Goal: Task Accomplishment & Management: Manage account settings

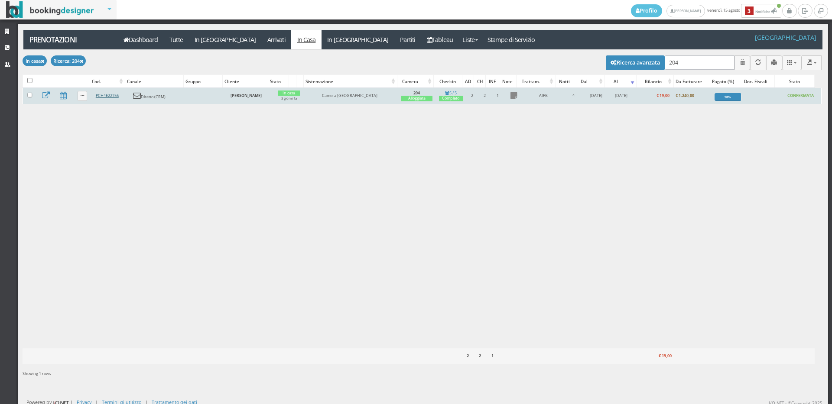
type input "204"
click at [106, 98] on link "PCH4E22756" at bounding box center [107, 96] width 23 height 6
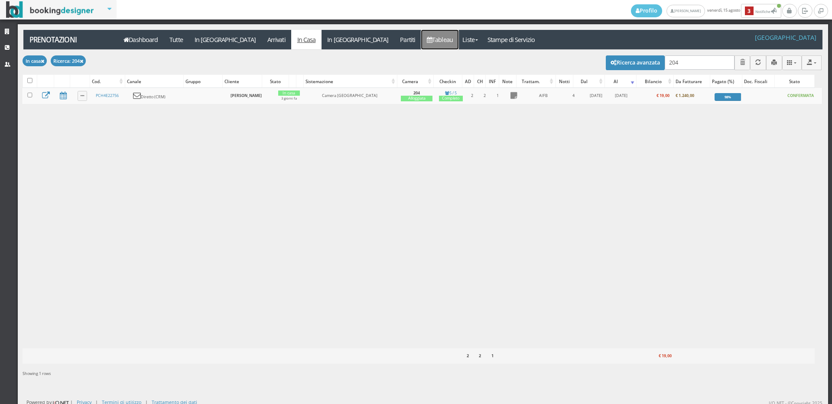
click at [421, 45] on link "Tableau" at bounding box center [440, 40] width 38 height 20
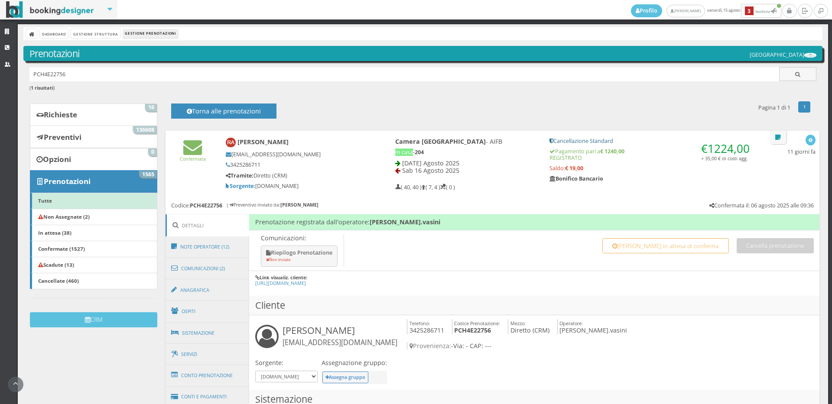
scroll to position [241, 0]
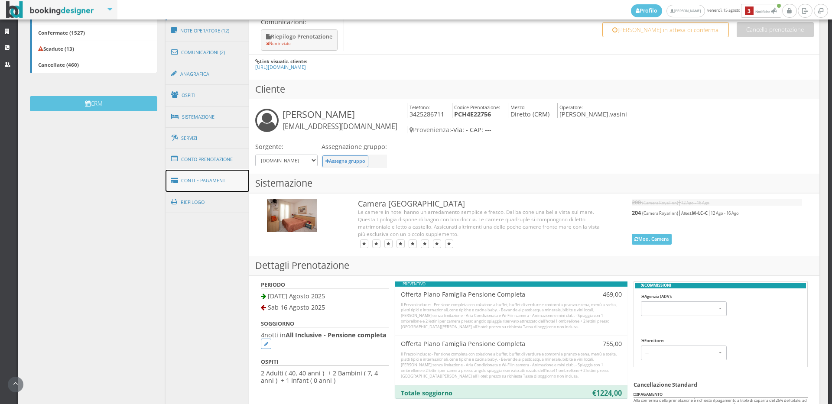
click at [199, 182] on link "Conti e Pagamenti" at bounding box center [208, 181] width 84 height 22
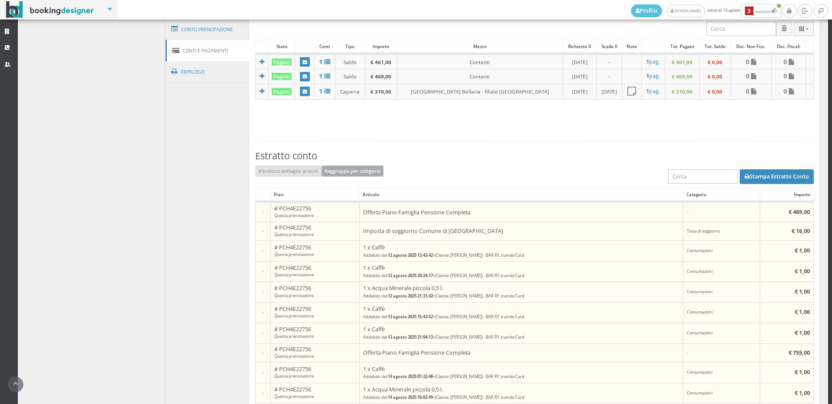
click at [335, 176] on button "Raggruppa per categoria" at bounding box center [353, 171] width 62 height 11
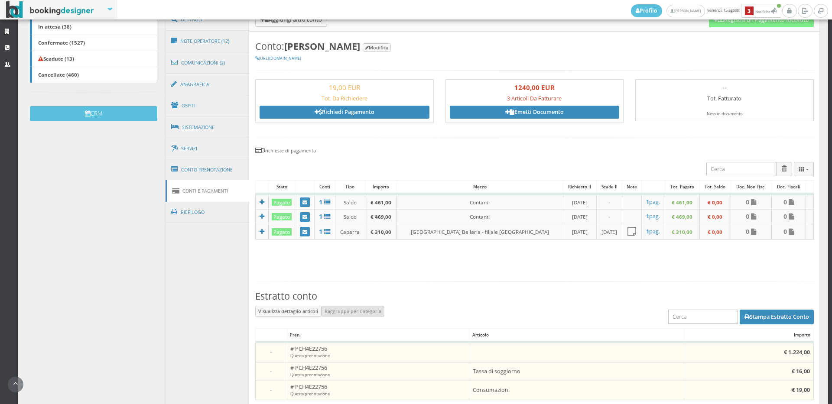
scroll to position [181, 0]
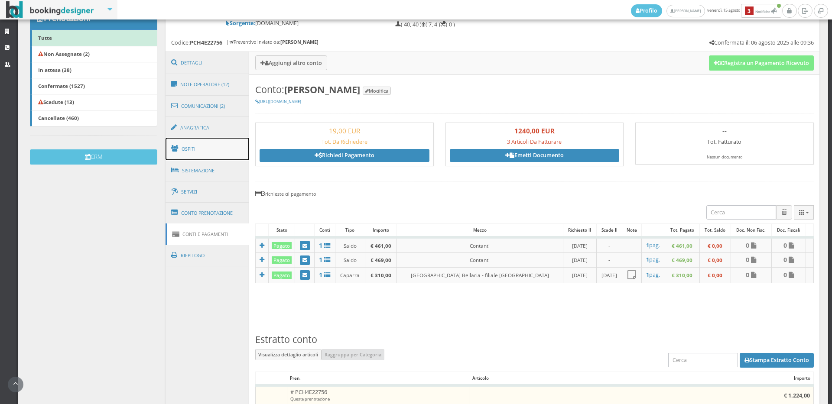
click at [194, 150] on link "Ospiti" at bounding box center [208, 149] width 84 height 23
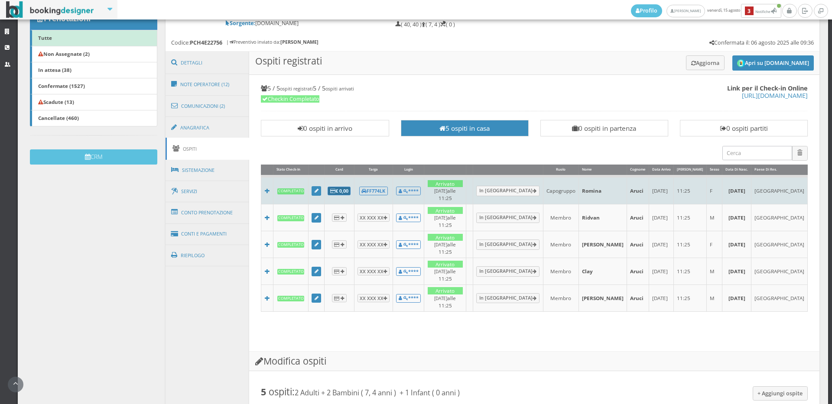
click at [344, 188] on b "€ 0,00" at bounding box center [339, 191] width 18 height 7
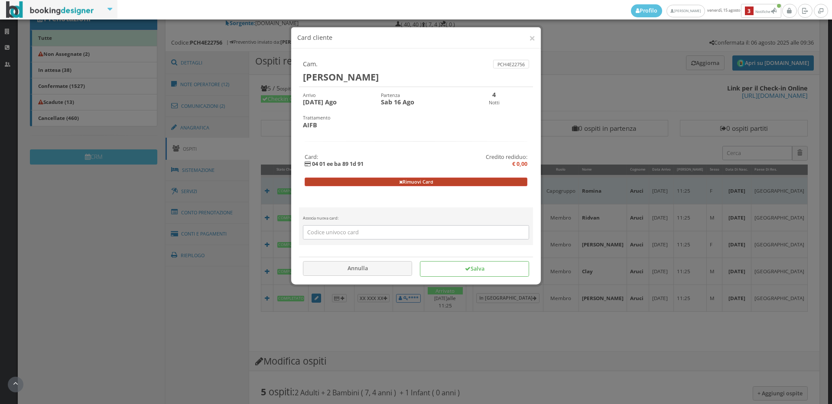
click at [362, 182] on button "Rimuovi Card" at bounding box center [416, 182] width 223 height 9
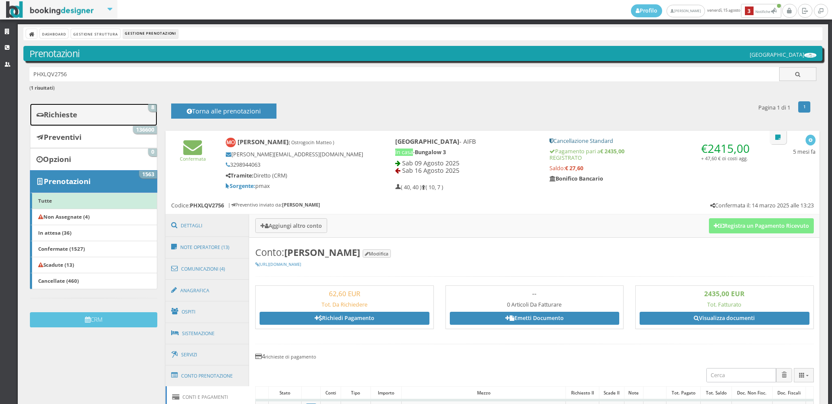
click at [62, 115] on b "Richieste" at bounding box center [60, 115] width 33 height 10
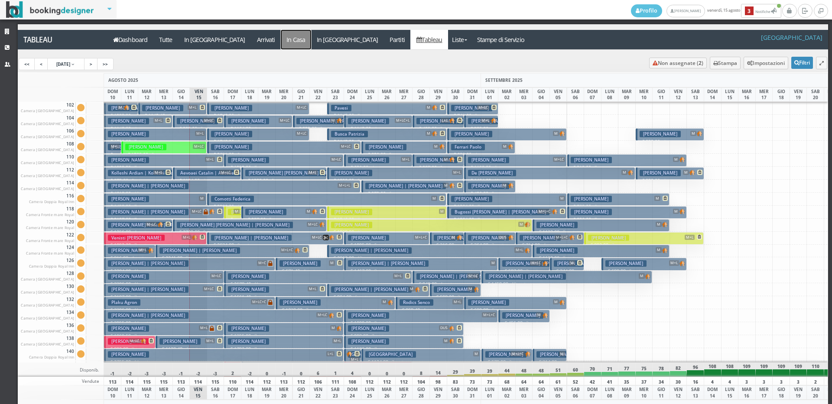
click at [281, 41] on a=pms-instay-reservations"] "In Casa" at bounding box center [296, 40] width 30 height 20
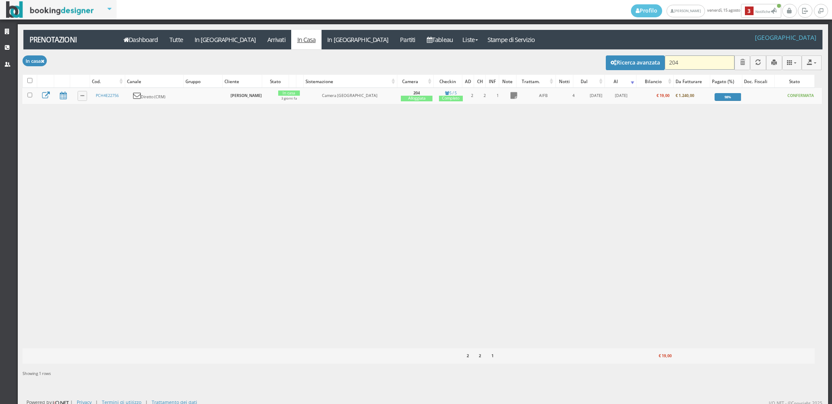
click at [675, 64] on input "204" at bounding box center [700, 62] width 70 height 14
type input "320"
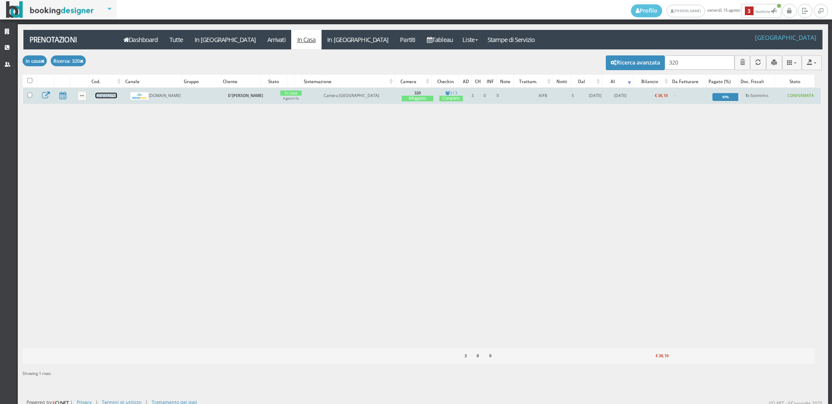
click at [106, 96] on link "ZZ3Z3Z2756" at bounding box center [106, 96] width 22 height 6
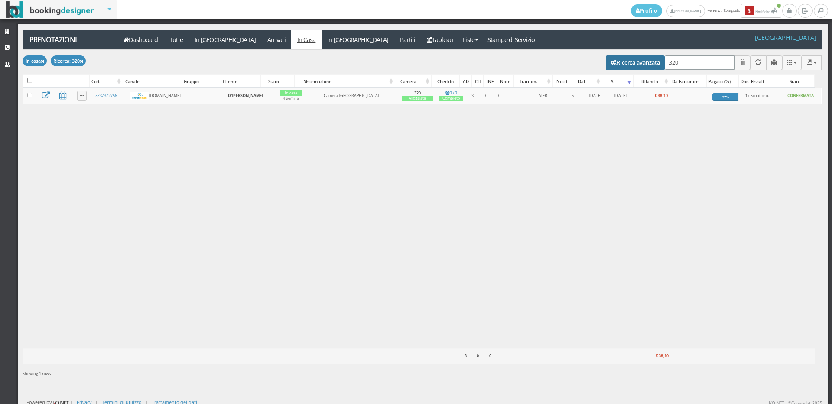
drag, startPoint x: 673, startPoint y: 61, endPoint x: 639, endPoint y: 61, distance: 33.8
click at [639, 61] on div "Modifica selezionati: Segna come "Arrivato" Segna come "Alloggiato" Segna come …" at bounding box center [422, 62] width 799 height 24
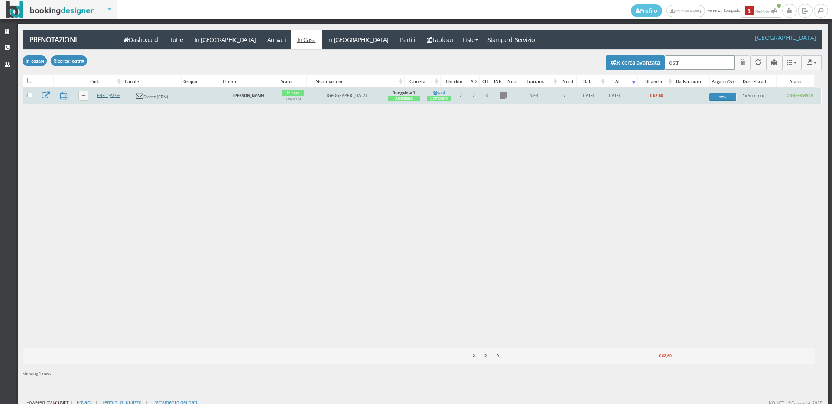
type input "ostr"
click at [103, 96] on link "PHXLQV2756" at bounding box center [108, 96] width 23 height 6
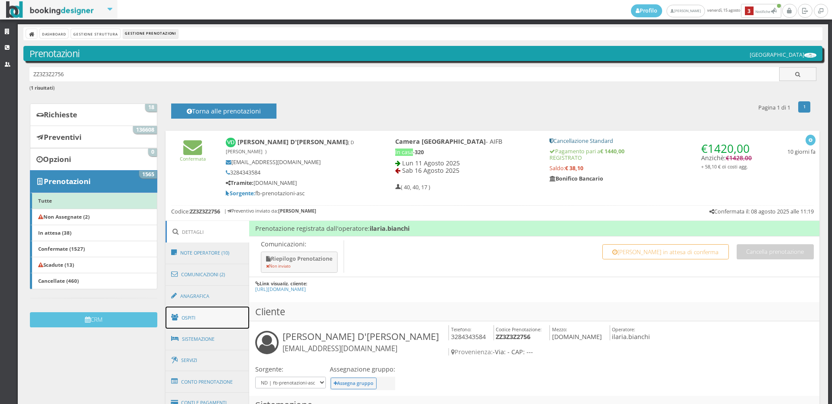
click at [183, 311] on link "Ospiti" at bounding box center [208, 318] width 84 height 23
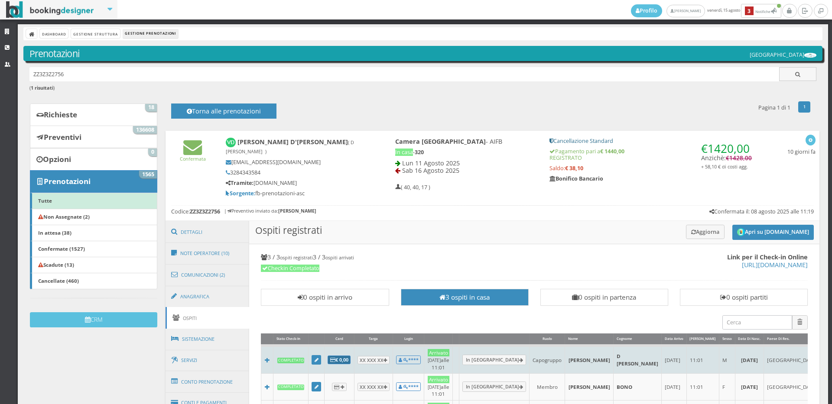
click at [343, 357] on b "€ 0,00" at bounding box center [339, 360] width 18 height 7
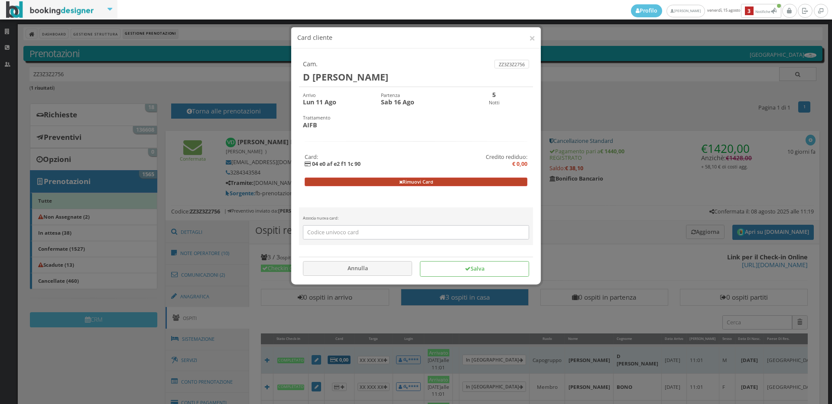
click at [418, 183] on button "Rimuovi Card" at bounding box center [416, 182] width 223 height 9
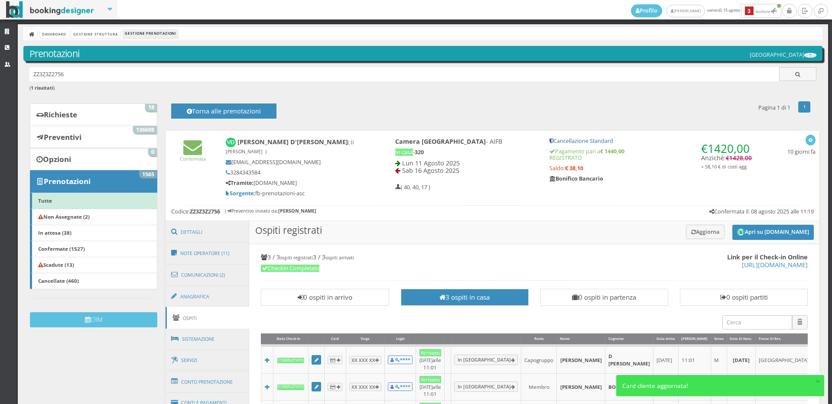
scroll to position [289, 0]
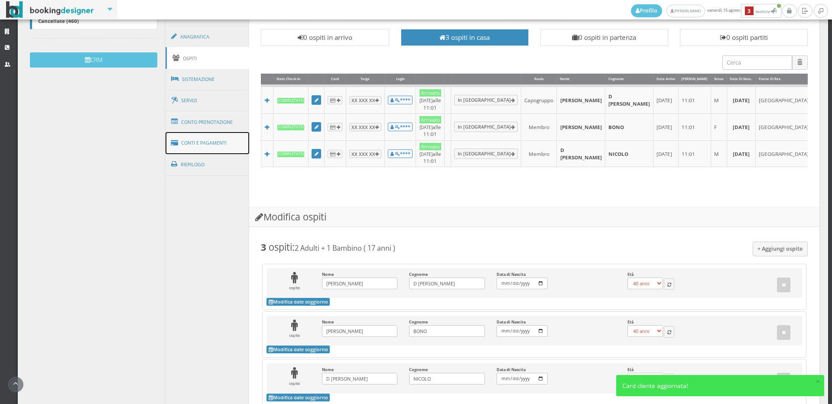
click at [200, 133] on link "Conti e Pagamenti" at bounding box center [208, 143] width 84 height 22
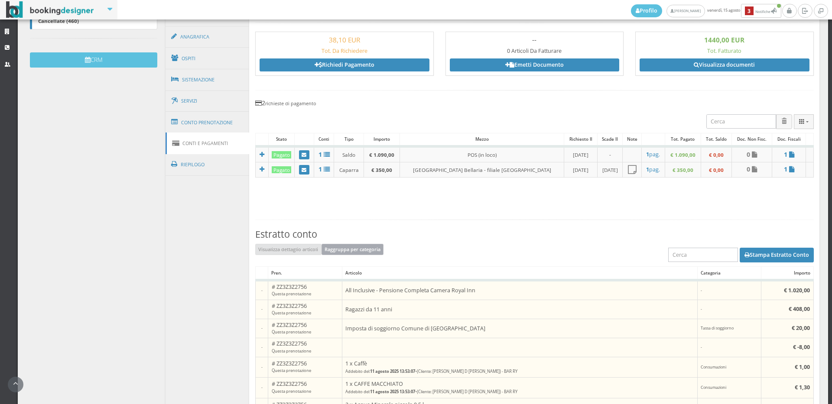
click at [362, 244] on button "Raggruppa per categoria" at bounding box center [353, 249] width 62 height 11
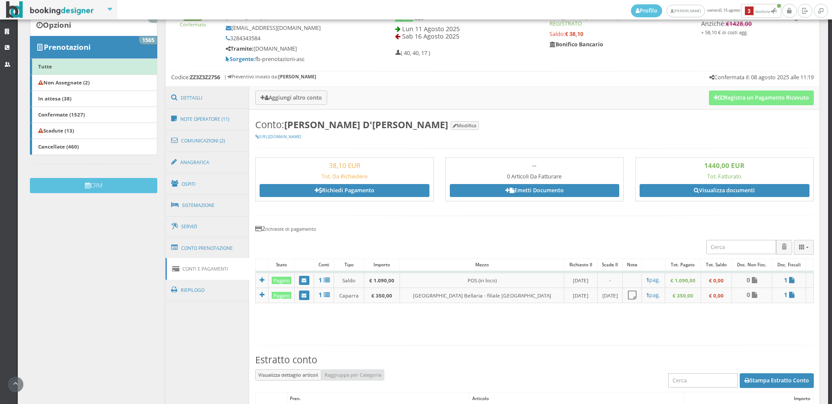
scroll to position [0, 0]
